Goal: Information Seeking & Learning: Learn about a topic

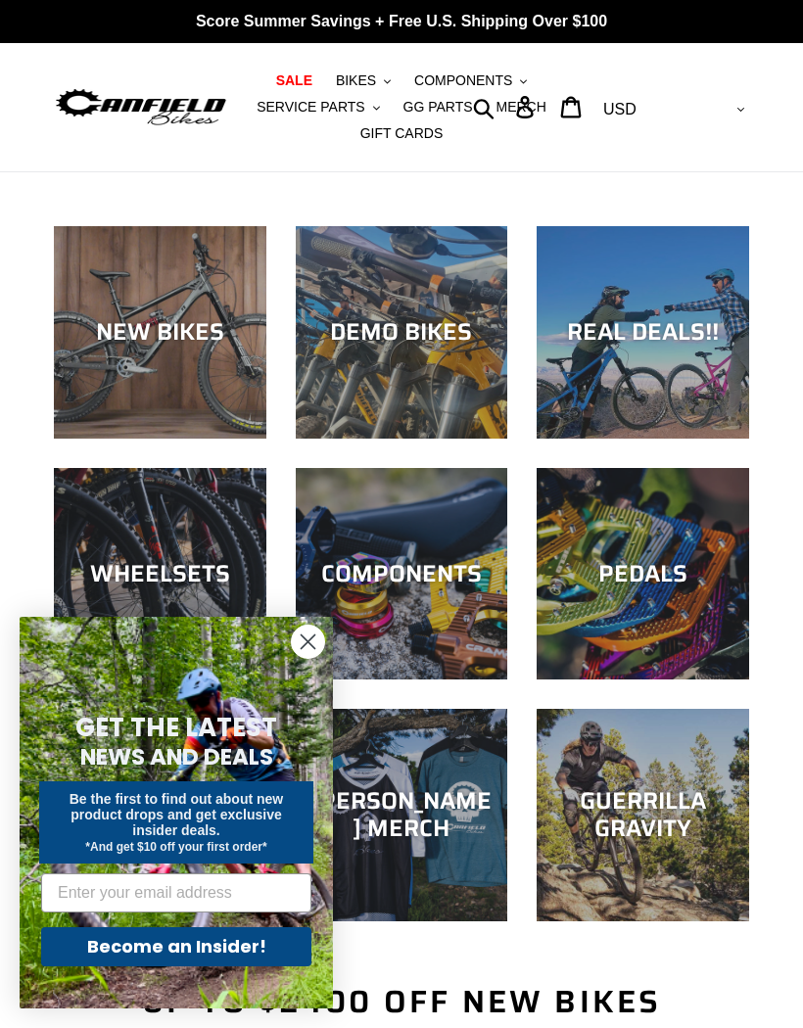
click at [308, 639] on circle "Close dialog" at bounding box center [308, 642] width 32 height 32
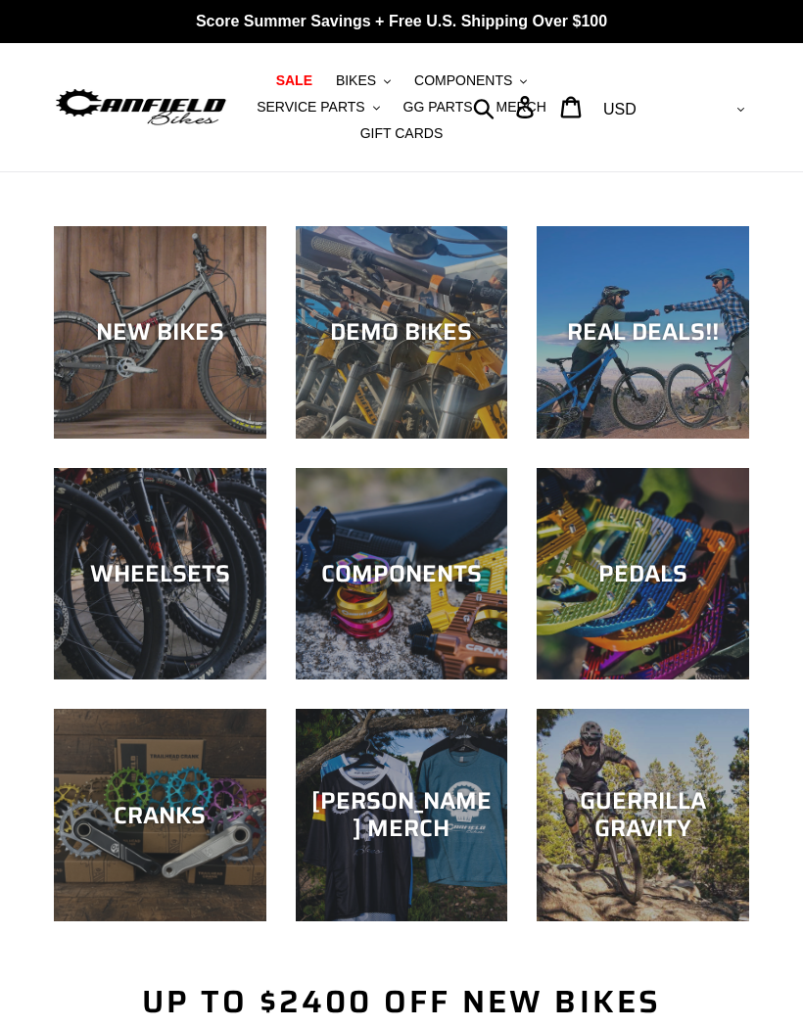
click at [122, 439] on div "NEW BIKES" at bounding box center [160, 439] width 213 height 0
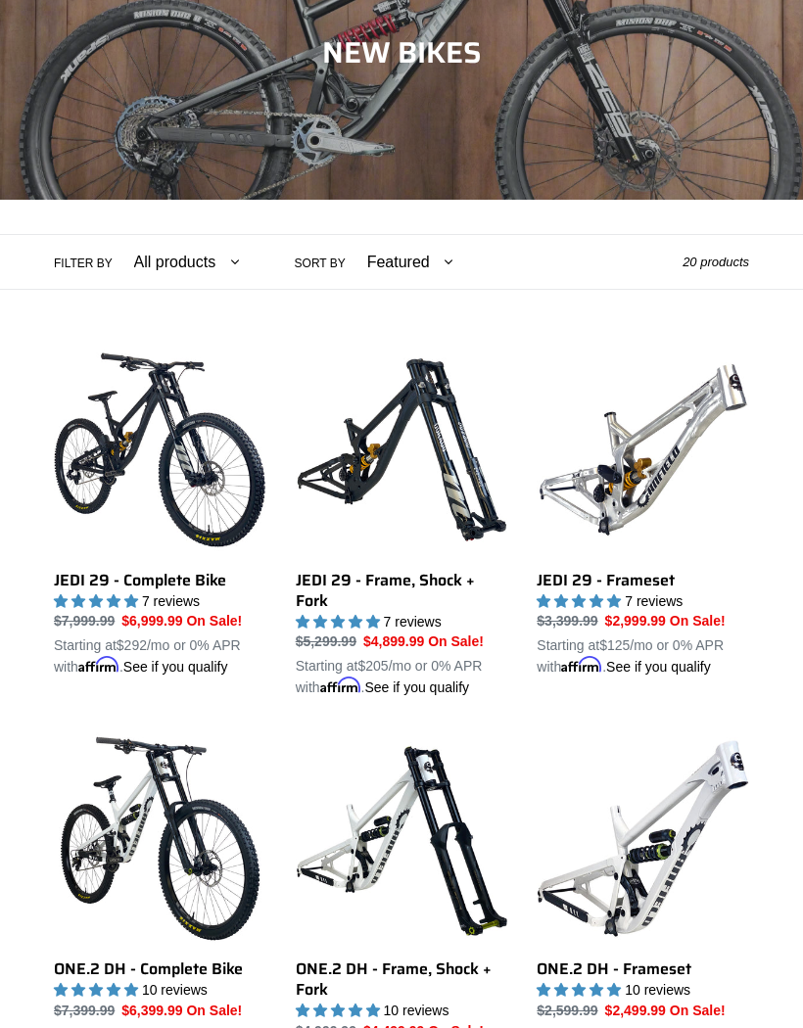
scroll to position [351, 0]
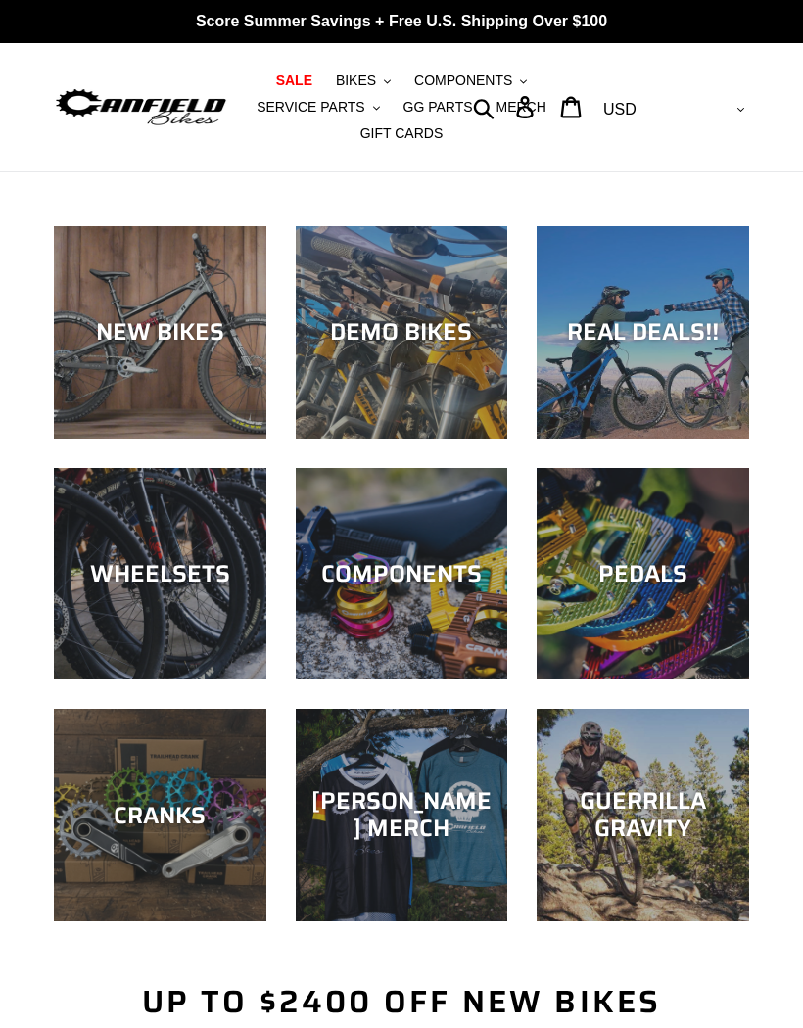
click at [137, 680] on div "WHEELSETS" at bounding box center [160, 680] width 213 height 0
click at [116, 812] on div "CRANKS" at bounding box center [160, 815] width 213 height 28
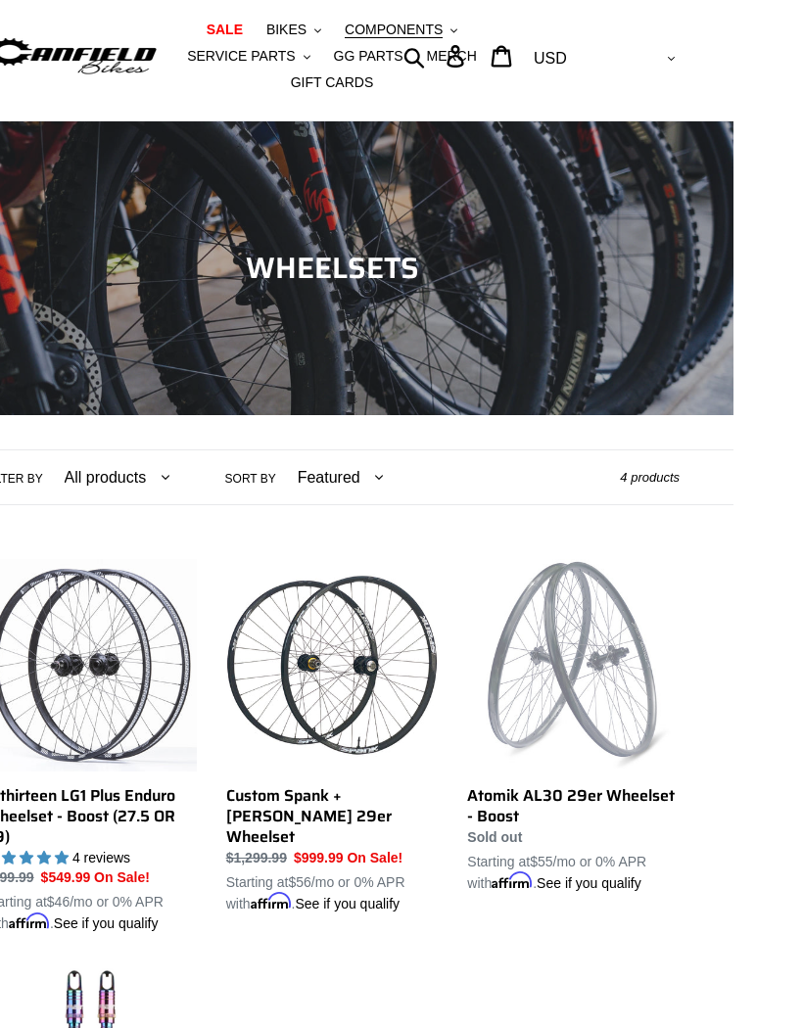
scroll to position [160, 0]
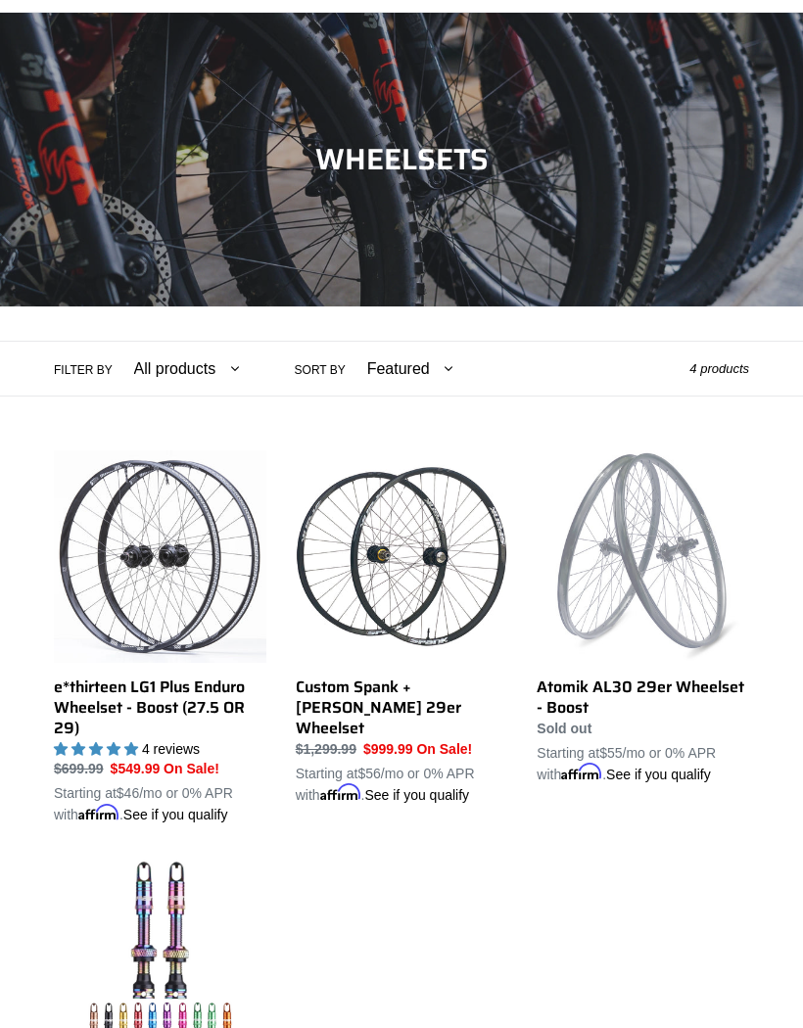
click at [1, 608] on div "e*thirteen LG1 Plus Enduro Wheelset - Boost (27.5 OR 29) e*thirteen LG1 Plus En…" at bounding box center [401, 813] width 803 height 724
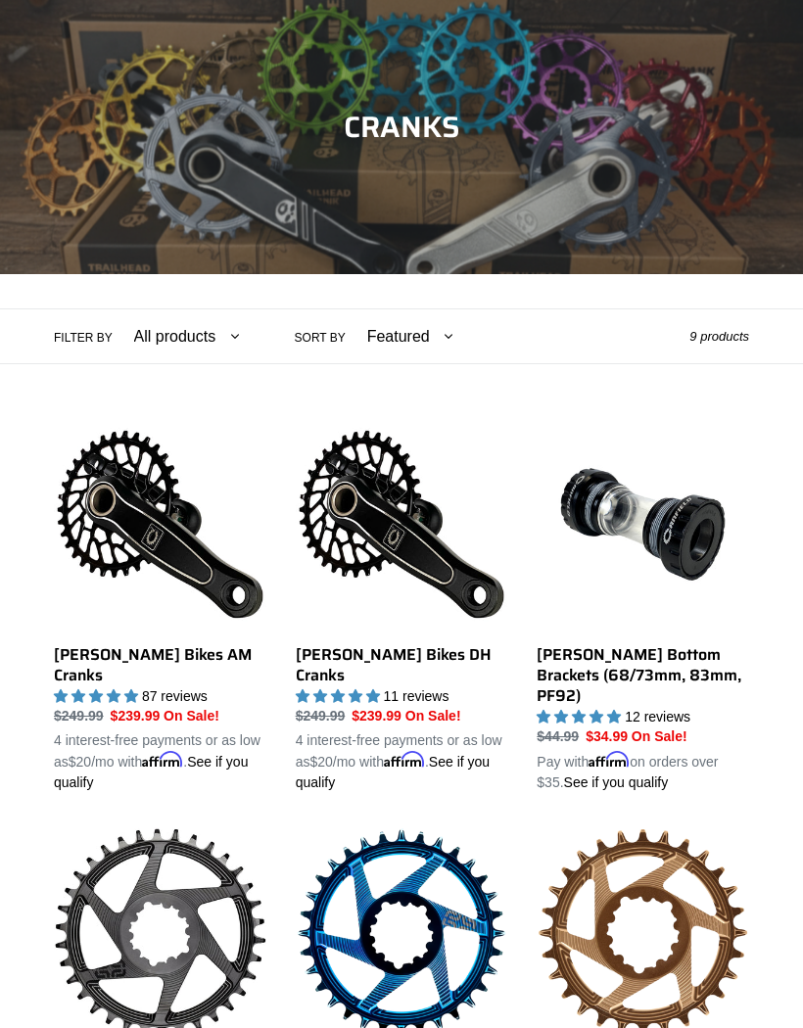
scroll to position [220, 0]
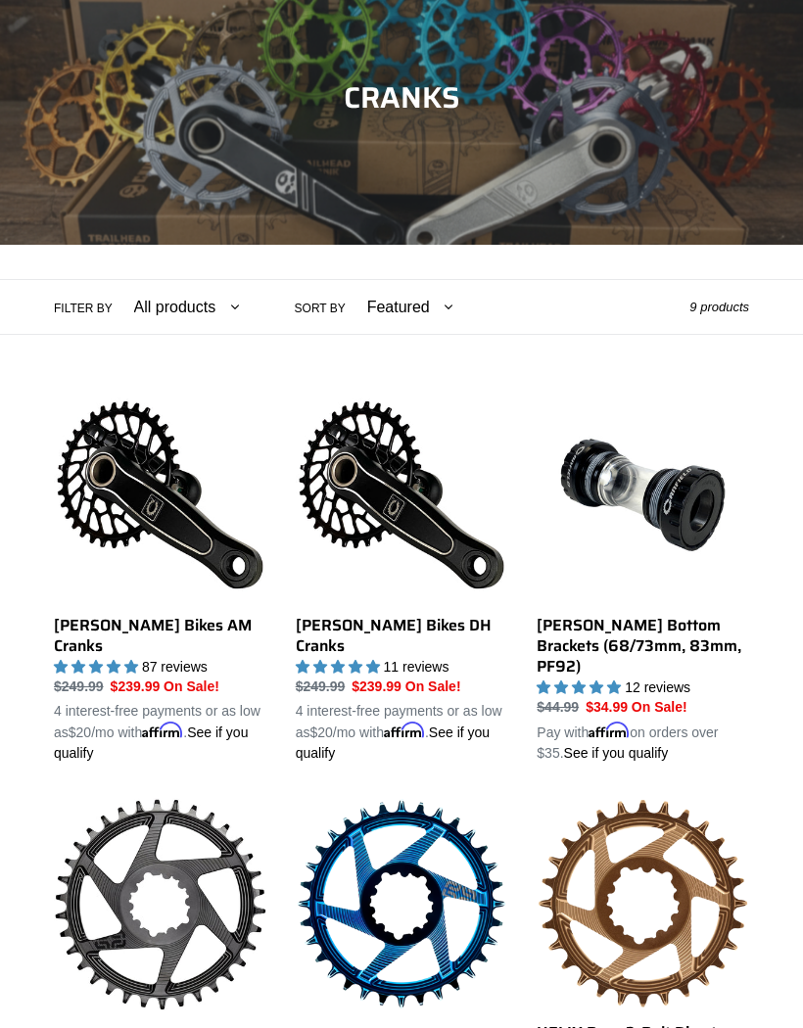
click at [102, 623] on link "[PERSON_NAME] Bikes AM Cranks" at bounding box center [160, 577] width 213 height 375
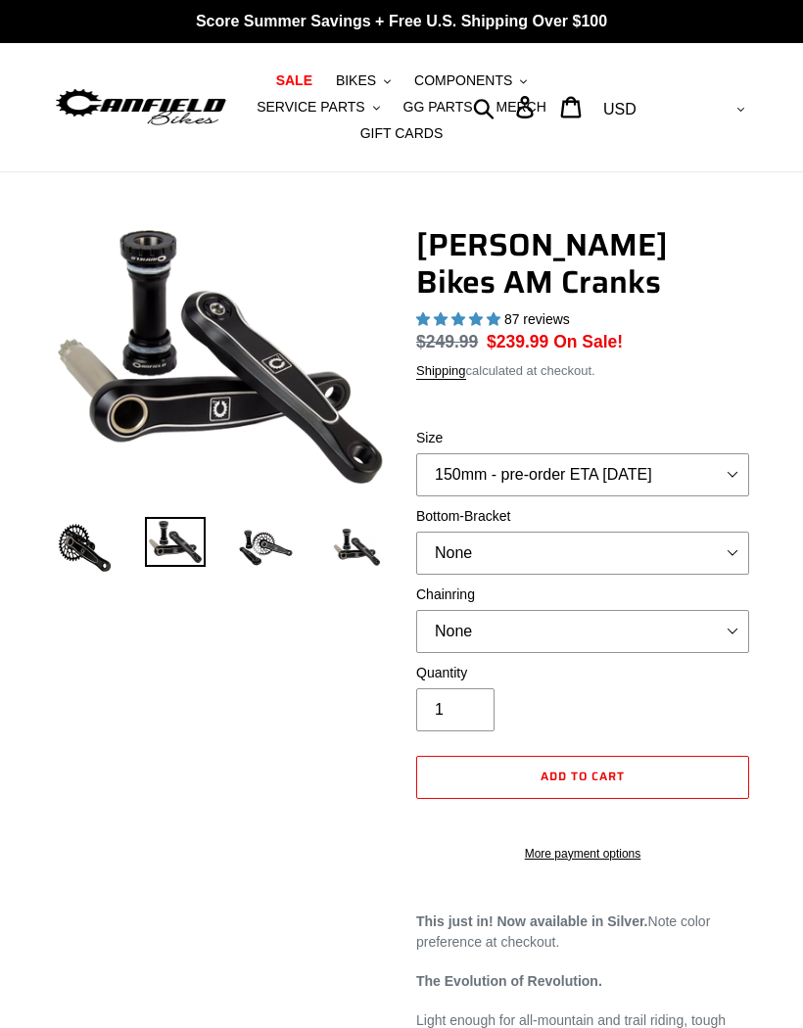
select select "highest-rating"
